Goal: Information Seeking & Learning: Understand process/instructions

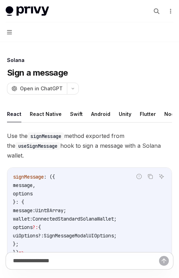
click at [16, 31] on button "Navigation" at bounding box center [89, 32] width 179 height 20
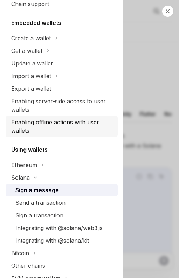
scroll to position [49, 0]
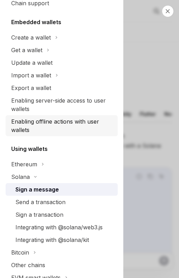
click at [77, 122] on div "Enabling offline actions with user wallets" at bounding box center [62, 125] width 102 height 17
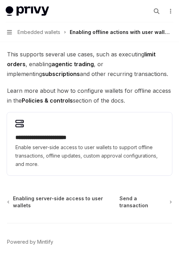
scroll to position [78, 0]
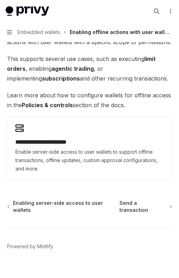
click at [106, 135] on div "**********" at bounding box center [89, 148] width 165 height 63
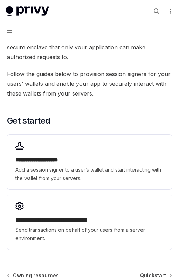
scroll to position [304, 0]
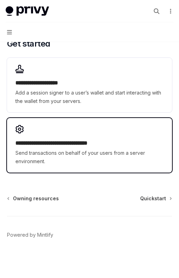
click at [85, 145] on h2 "**********" at bounding box center [89, 143] width 148 height 8
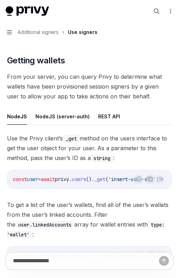
scroll to position [299, 0]
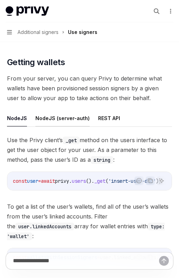
click at [71, 115] on button "NodeJS (server-auth)" at bounding box center [62, 118] width 54 height 16
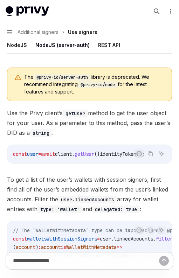
scroll to position [351, 0]
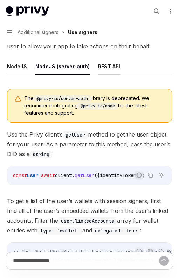
click at [106, 58] on button "REST API" at bounding box center [109, 66] width 22 height 16
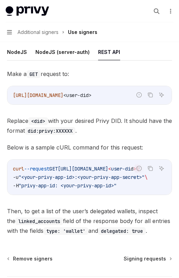
scroll to position [364, 0]
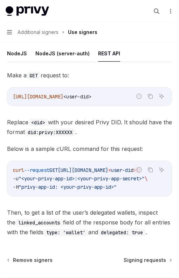
click at [62, 39] on button "Navigation Additional signers Use signers" at bounding box center [89, 32] width 179 height 20
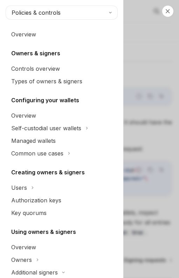
click at [129, 68] on div "Close navigation Policies & controls Overview Owners & signers Controls overvie…" at bounding box center [89, 139] width 179 height 278
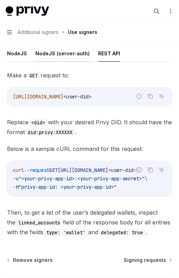
click at [72, 49] on button "NodeJS (server-auth)" at bounding box center [62, 53] width 54 height 16
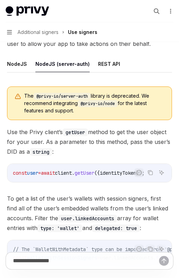
scroll to position [353, 0]
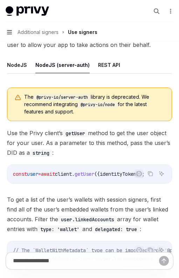
click at [8, 31] on icon "button" at bounding box center [9, 32] width 5 height 6
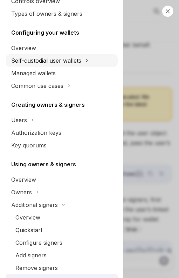
scroll to position [68, 0]
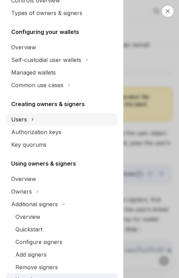
click at [35, 117] on button "Users" at bounding box center [62, 119] width 112 height 13
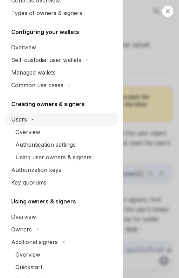
click at [35, 120] on icon at bounding box center [32, 119] width 8 height 3
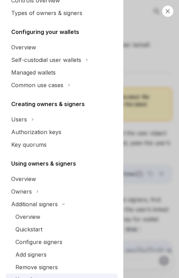
click at [168, 149] on div "Close navigation Policies & controls Overview Owners & signers Controls overvie…" at bounding box center [89, 139] width 179 height 278
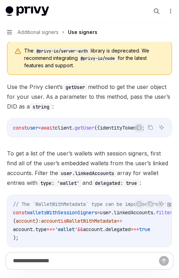
scroll to position [400, 0]
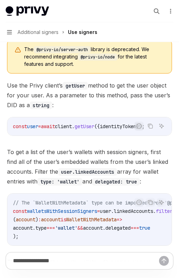
click at [5, 30] on button "Navigation Additional signers Use signers" at bounding box center [89, 32] width 179 height 20
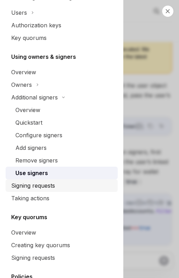
scroll to position [177, 0]
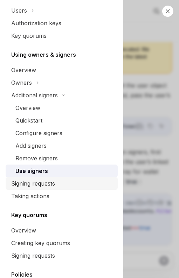
click at [45, 182] on div "Signing requests" at bounding box center [33, 183] width 44 height 8
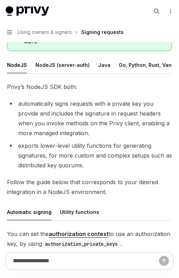
scroll to position [125, 0]
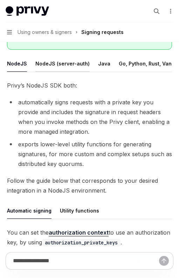
click at [74, 66] on button "NodeJS (server-auth)" at bounding box center [62, 63] width 54 height 16
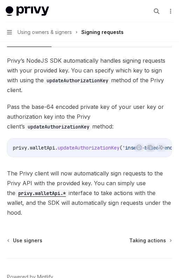
scroll to position [305, 0]
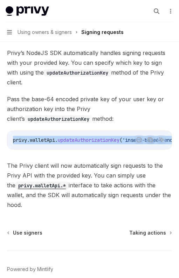
drag, startPoint x: 93, startPoint y: 148, endPoint x: 118, endPoint y: 148, distance: 25.5
click at [118, 148] on div "Report incorrect code Copy Ask AI privy . walletApi . updateAuthorizationKey ( …" at bounding box center [89, 140] width 165 height 19
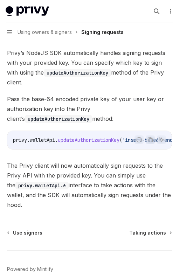
click at [87, 158] on div "[PERSON_NAME]’s NodeJS SDK automatically handles signing requests with your pro…" at bounding box center [89, 129] width 165 height 162
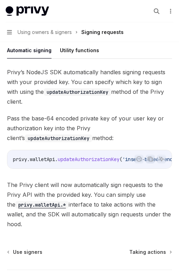
scroll to position [289, 0]
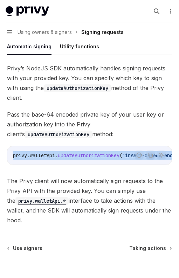
drag, startPoint x: 100, startPoint y: 163, endPoint x: 122, endPoint y: 163, distance: 22.4
click at [122, 163] on div "Report incorrect code Copy Ask AI privy . walletApi . updateAuthorizationKey ( …" at bounding box center [89, 155] width 165 height 19
drag, startPoint x: 104, startPoint y: 163, endPoint x: 118, endPoint y: 163, distance: 14.0
click at [118, 163] on div "Report incorrect code Copy Ask AI privy . walletApi . updateAuthorizationKey ( …" at bounding box center [89, 155] width 165 height 19
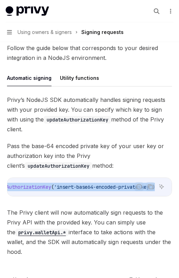
scroll to position [256, 0]
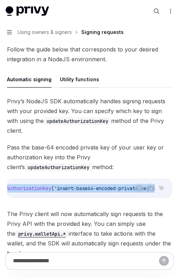
click at [80, 80] on button "Utility functions" at bounding box center [79, 79] width 39 height 16
type textarea "*"
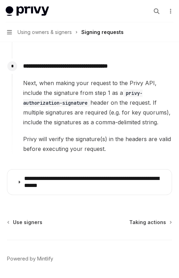
scroll to position [528, 0]
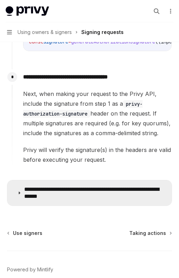
click at [90, 200] on p "**********" at bounding box center [94, 193] width 140 height 14
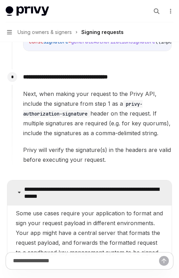
click at [98, 200] on p "**********" at bounding box center [94, 193] width 140 height 14
